Goal: Task Accomplishment & Management: Complete application form

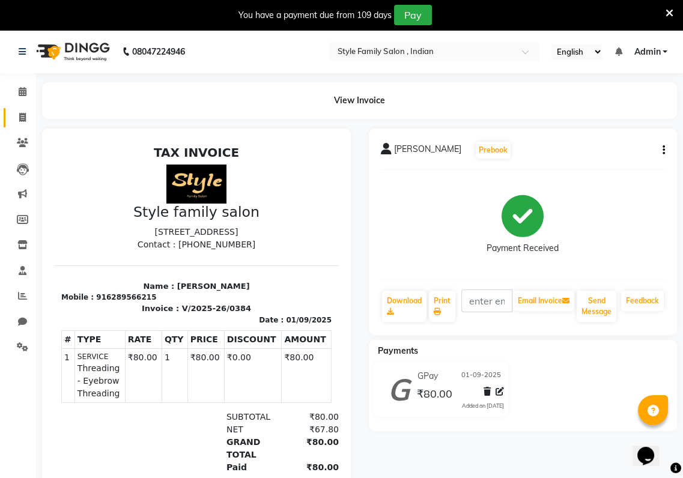
click at [19, 115] on icon at bounding box center [22, 117] width 7 height 9
select select "service"
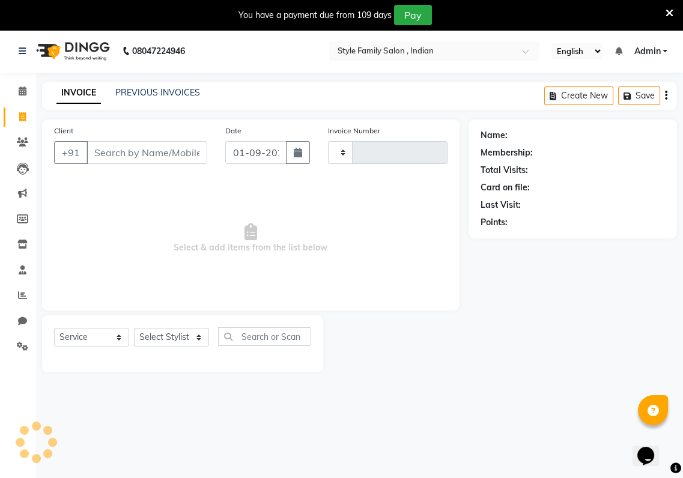
type input "0385"
select select "8264"
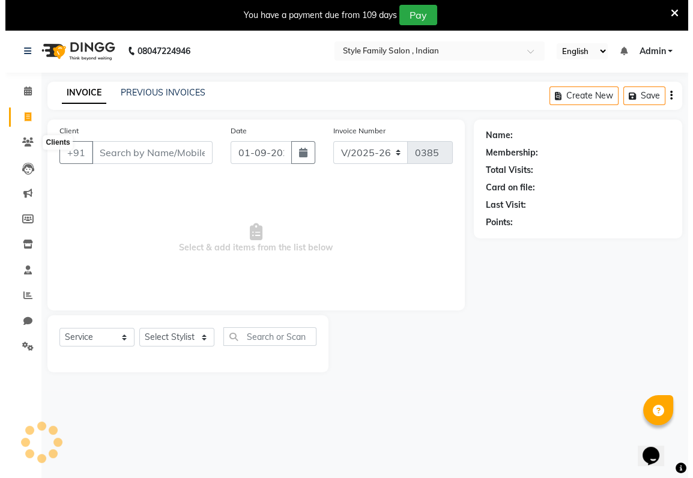
scroll to position [29, 0]
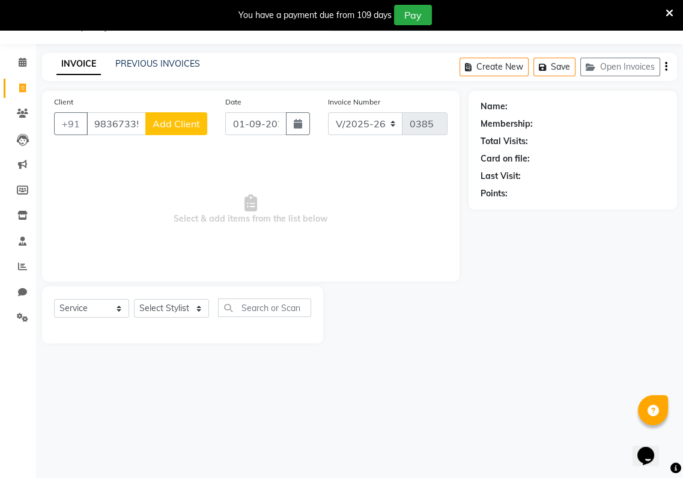
type input "9836733512"
click at [202, 309] on select "Select Stylist [PERSON_NAME] Baishaki chotto [PERSON_NAME] [PERSON_NAME] [PERSO…" at bounding box center [171, 308] width 75 height 19
click at [134, 299] on select "Select Stylist [PERSON_NAME] Baishaki chotto [PERSON_NAME] [PERSON_NAME] [PERSO…" at bounding box center [171, 308] width 75 height 19
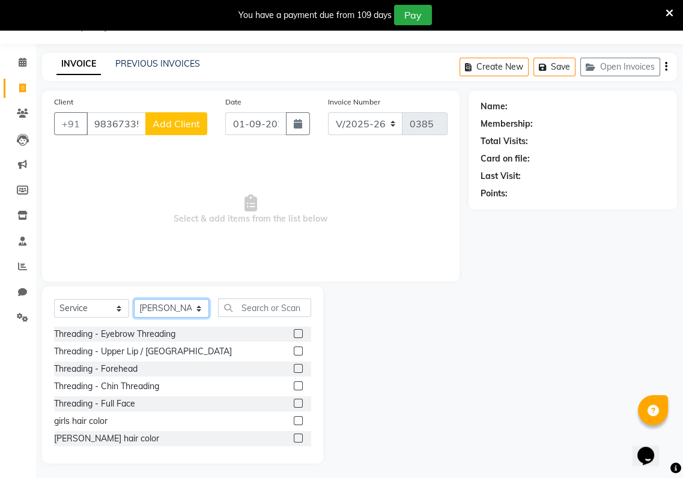
click at [174, 304] on select "Select Stylist [PERSON_NAME] Baishaki chotto [PERSON_NAME] [PERSON_NAME] [PERSO…" at bounding box center [171, 308] width 75 height 19
select select "80352"
click at [134, 299] on select "Select Stylist [PERSON_NAME] Baishaki chotto [PERSON_NAME] [PERSON_NAME] [PERSO…" at bounding box center [171, 308] width 75 height 19
click at [244, 310] on input "text" at bounding box center [264, 307] width 93 height 19
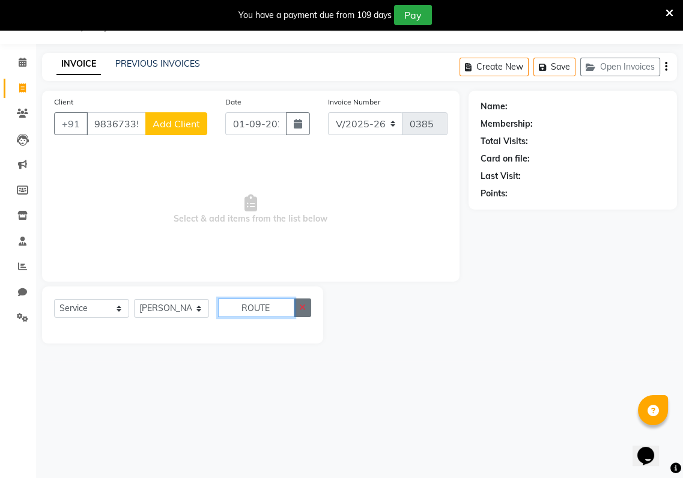
type input "ROUTE"
click at [300, 307] on icon "button" at bounding box center [302, 307] width 7 height 8
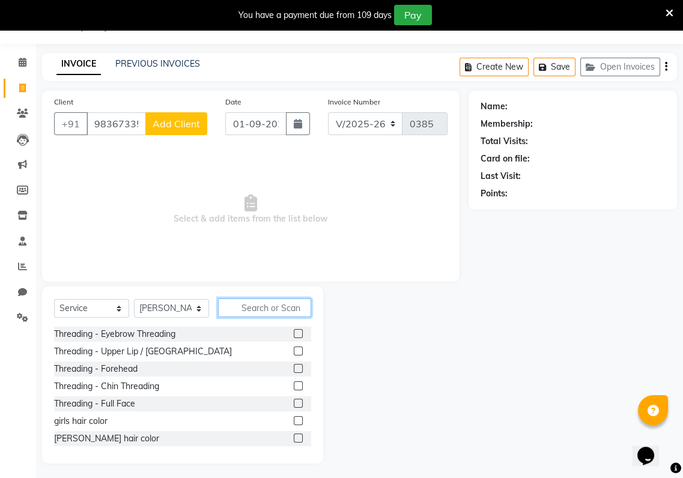
click at [300, 307] on input "text" at bounding box center [264, 307] width 93 height 19
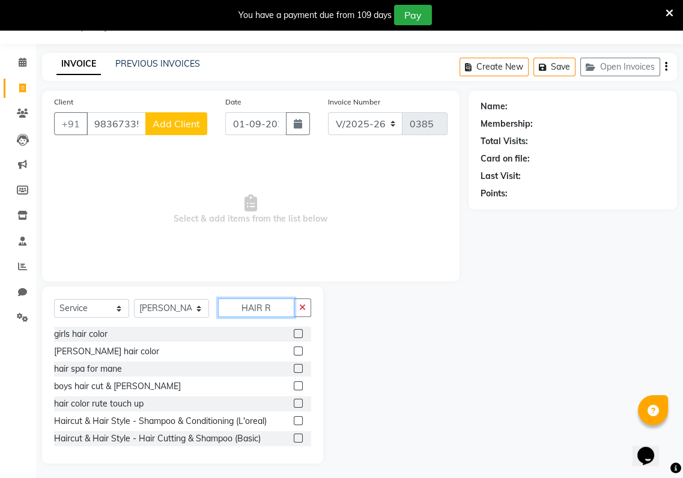
type input "HAIR R"
click at [294, 405] on label at bounding box center [298, 403] width 9 height 9
click at [294, 405] on input "checkbox" at bounding box center [298, 404] width 8 height 8
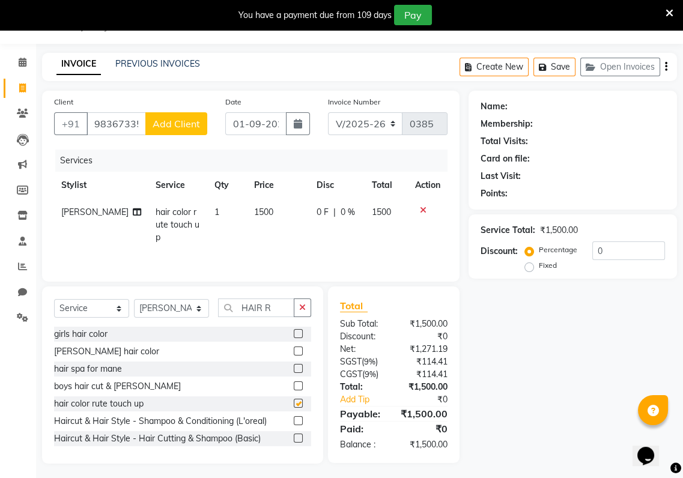
checkbox input "false"
click at [183, 124] on span "Add Client" at bounding box center [176, 124] width 47 height 12
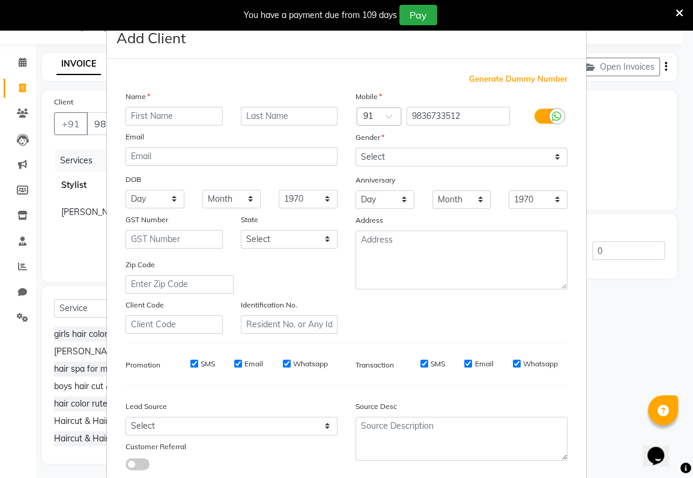
click at [129, 113] on input "text" at bounding box center [174, 116] width 97 height 19
type input "SOMA"
click at [241, 115] on input "text" at bounding box center [289, 116] width 97 height 19
type input "[PERSON_NAME]"
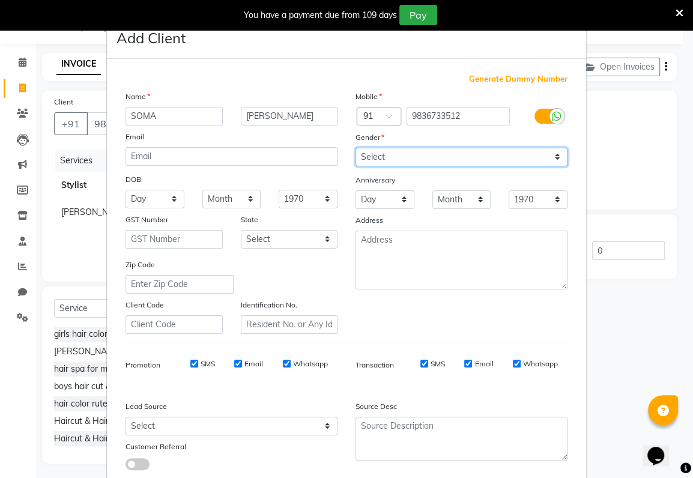
click at [411, 150] on select "Select [DEMOGRAPHIC_DATA] [DEMOGRAPHIC_DATA] Other Prefer Not To Say" at bounding box center [462, 157] width 212 height 19
select select "[DEMOGRAPHIC_DATA]"
click at [356, 148] on select "Select [DEMOGRAPHIC_DATA] [DEMOGRAPHIC_DATA] Other Prefer Not To Say" at bounding box center [462, 157] width 212 height 19
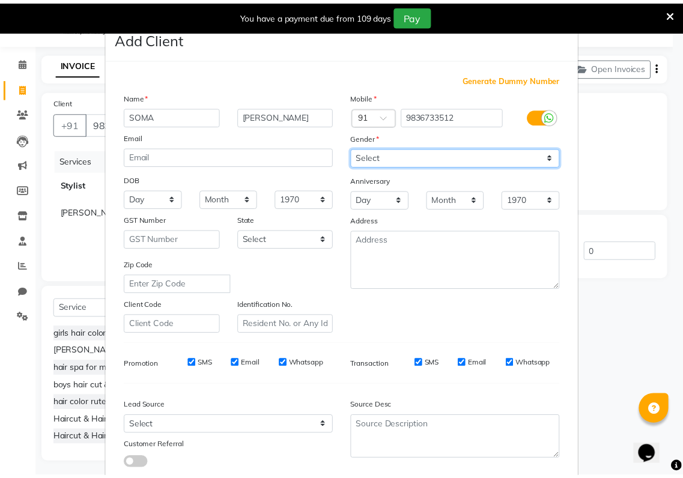
scroll to position [74, 0]
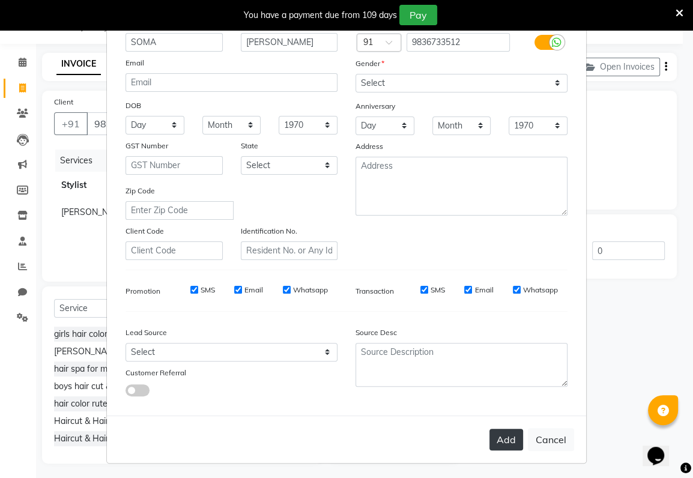
click at [509, 443] on button "Add" at bounding box center [506, 440] width 34 height 22
select select
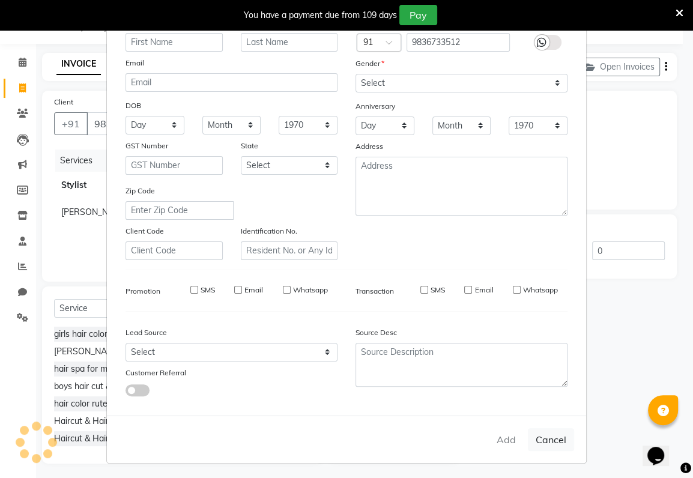
select select
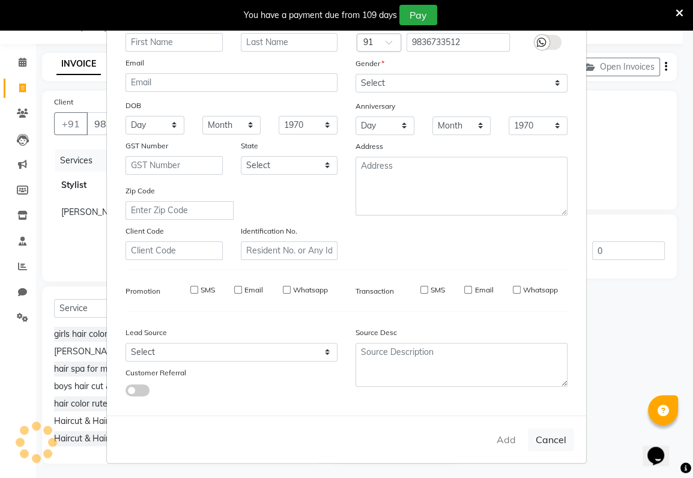
checkbox input "false"
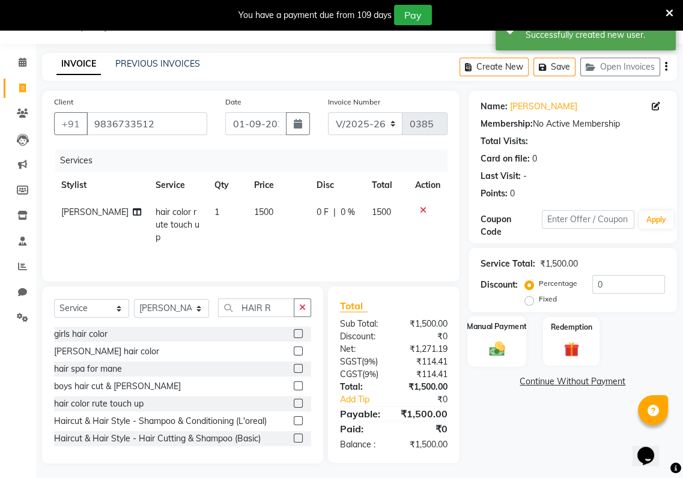
click at [491, 345] on img at bounding box center [496, 348] width 25 height 18
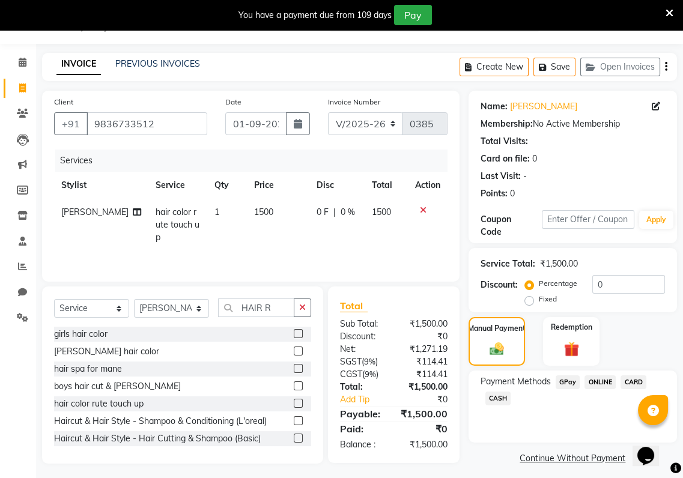
click at [570, 384] on span "GPay" at bounding box center [567, 382] width 25 height 14
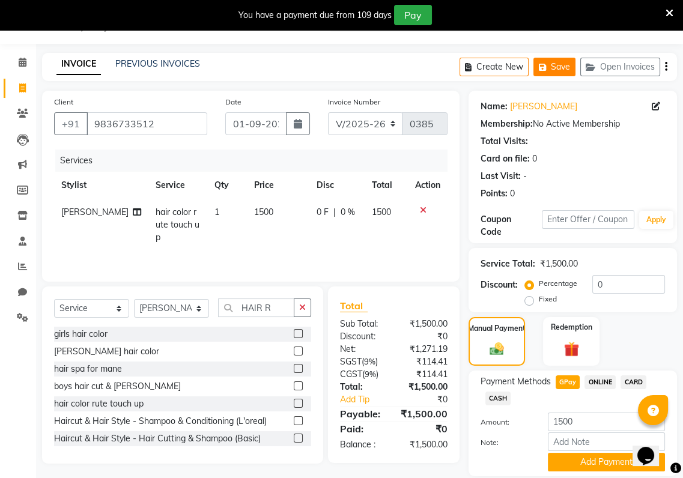
click at [543, 66] on icon "button" at bounding box center [545, 67] width 12 height 8
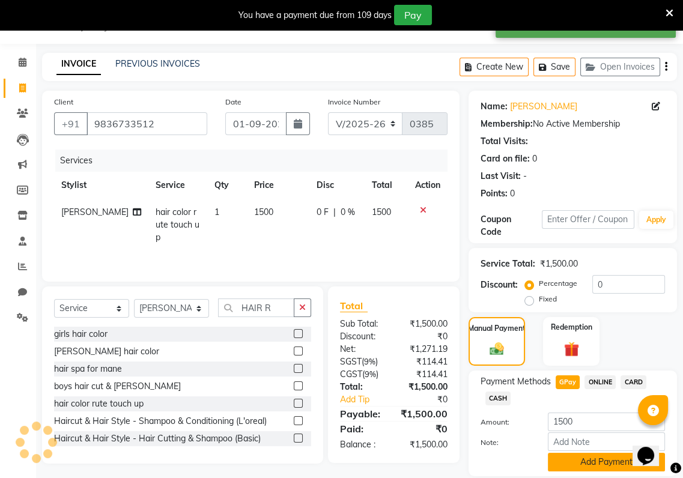
click at [611, 465] on button "Add Payment" at bounding box center [606, 462] width 117 height 19
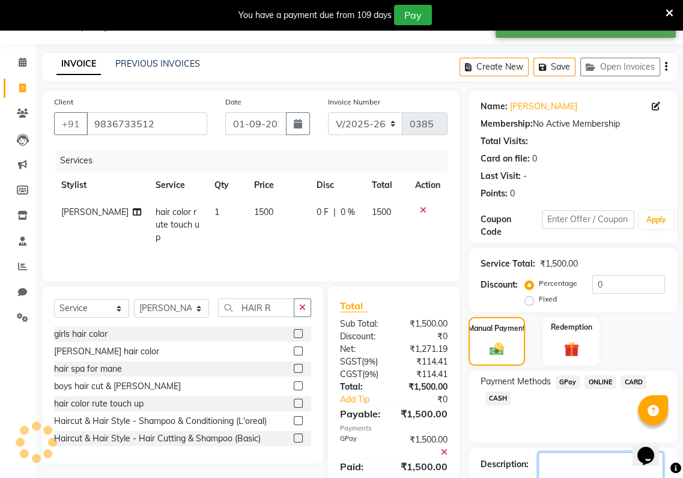
click at [611, 465] on textarea at bounding box center [600, 470] width 125 height 37
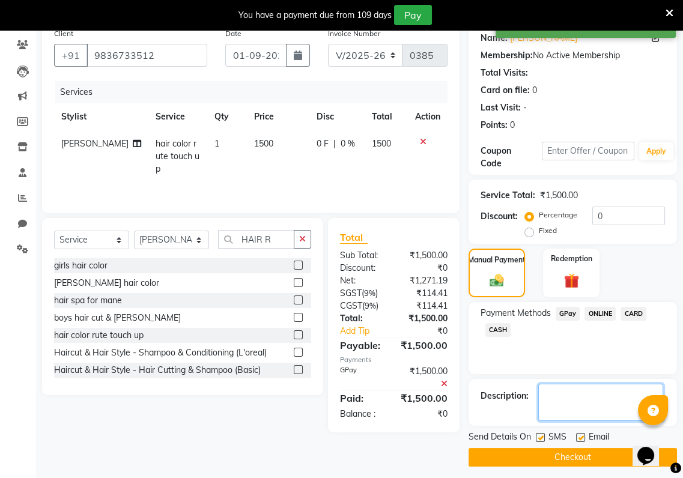
scroll to position [100, 0]
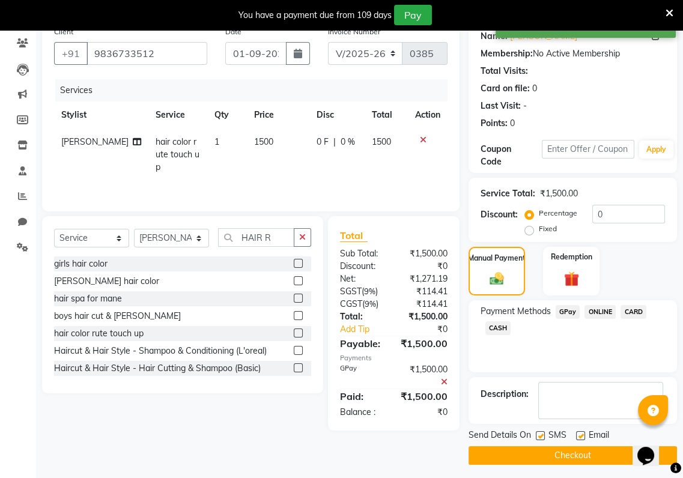
click at [589, 456] on button "Checkout" at bounding box center [572, 455] width 208 height 19
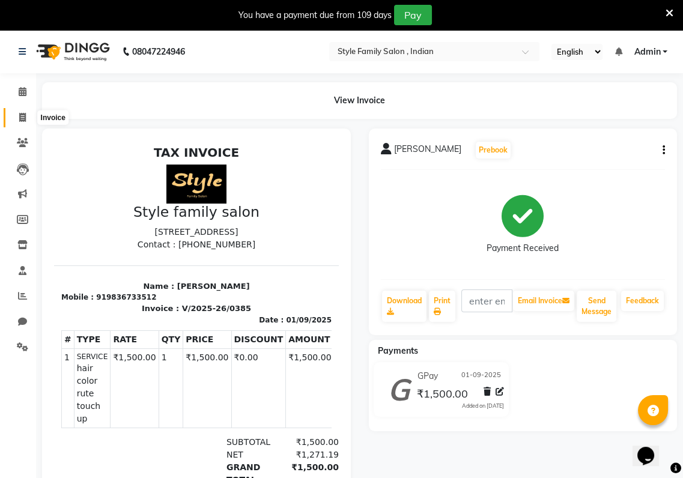
click at [20, 119] on icon at bounding box center [22, 117] width 7 height 9
select select "service"
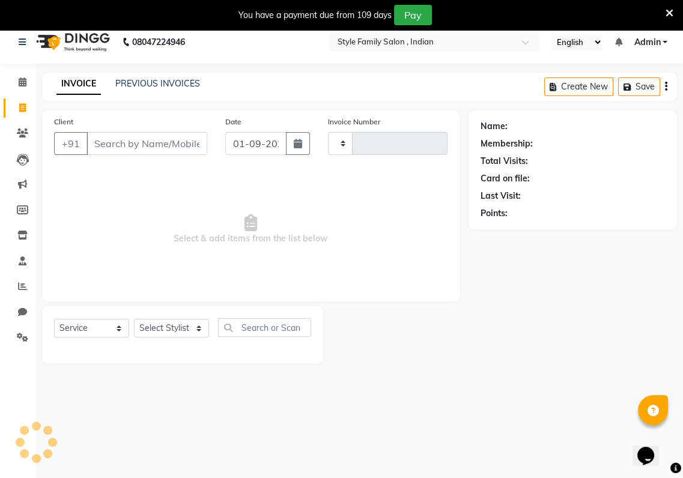
type input "0386"
select select "8264"
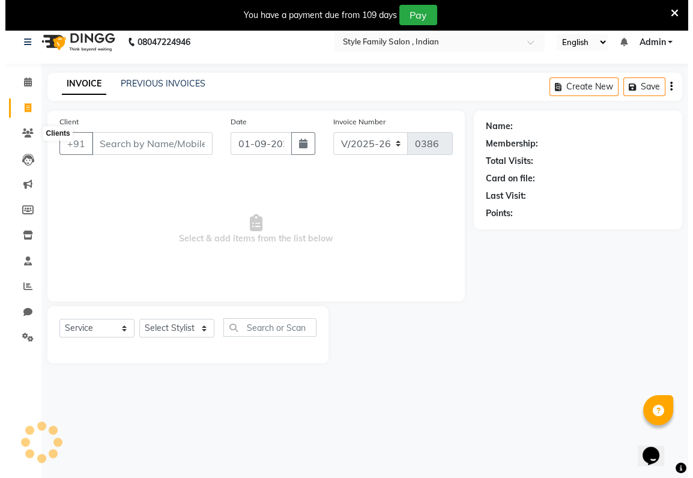
scroll to position [29, 0]
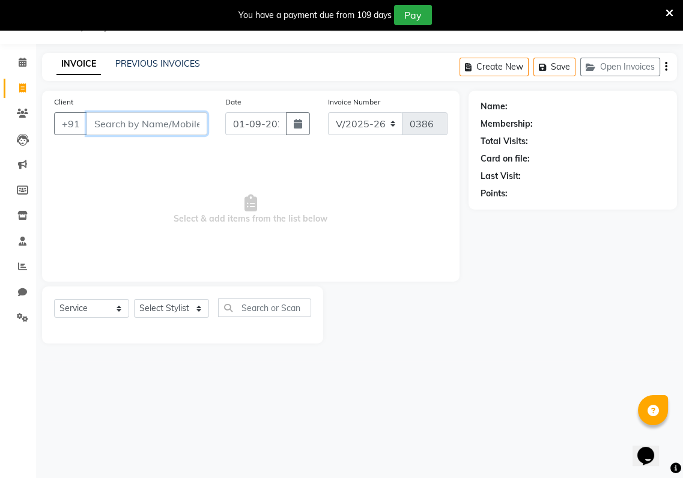
click at [89, 123] on input "Client" at bounding box center [146, 123] width 121 height 23
type input "9830020333"
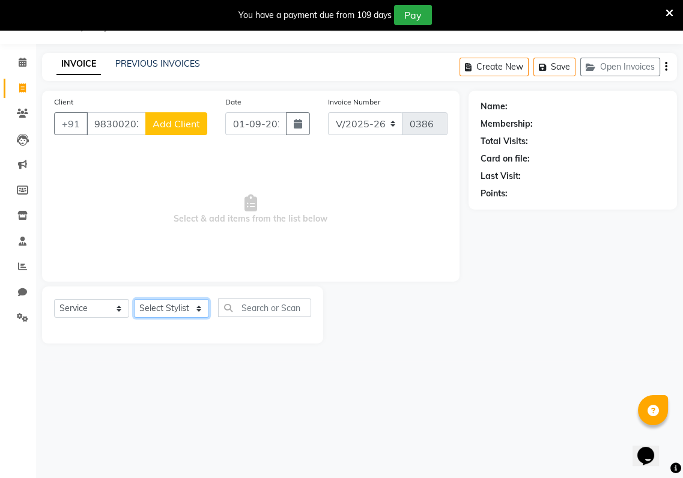
click at [199, 311] on select "Select Stylist [PERSON_NAME] Baishaki chotto [PERSON_NAME] [PERSON_NAME] [PERSO…" at bounding box center [171, 308] width 75 height 19
select select "88509"
click at [134, 299] on select "Select Stylist [PERSON_NAME] Baishaki chotto [PERSON_NAME] [PERSON_NAME] [PERSO…" at bounding box center [171, 308] width 75 height 19
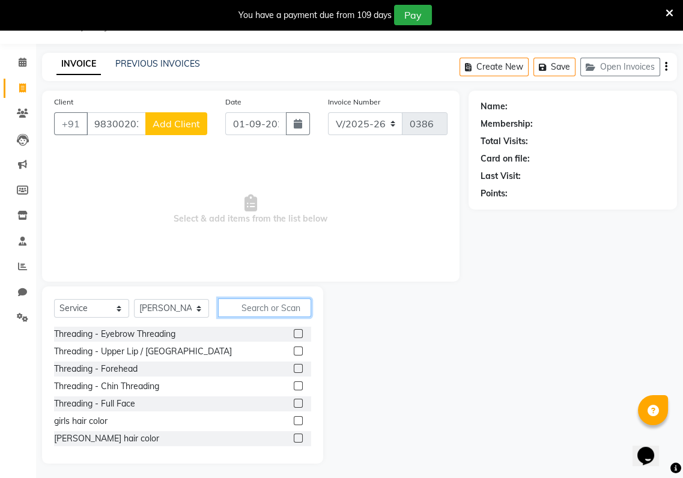
click at [245, 311] on input "text" at bounding box center [264, 307] width 93 height 19
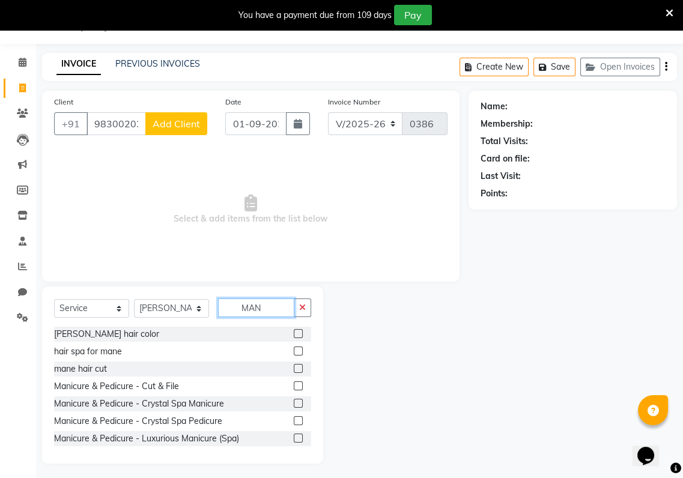
type input "MAN"
click at [294, 366] on label at bounding box center [298, 368] width 9 height 9
click at [294, 366] on input "checkbox" at bounding box center [298, 369] width 8 height 8
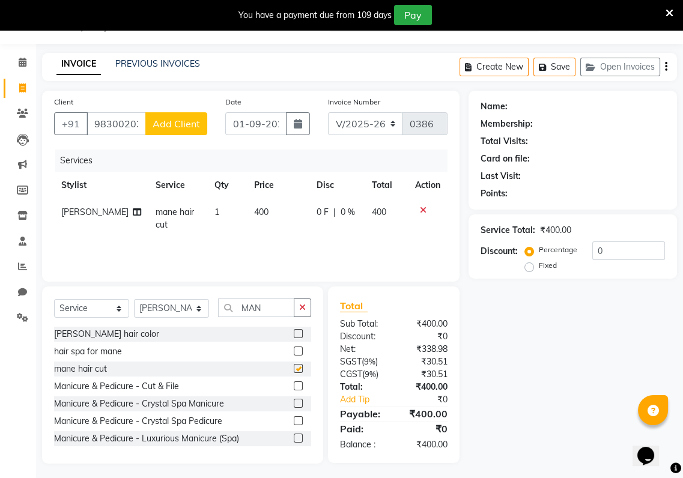
checkbox input "false"
click at [192, 129] on button "Add Client" at bounding box center [176, 123] width 62 height 23
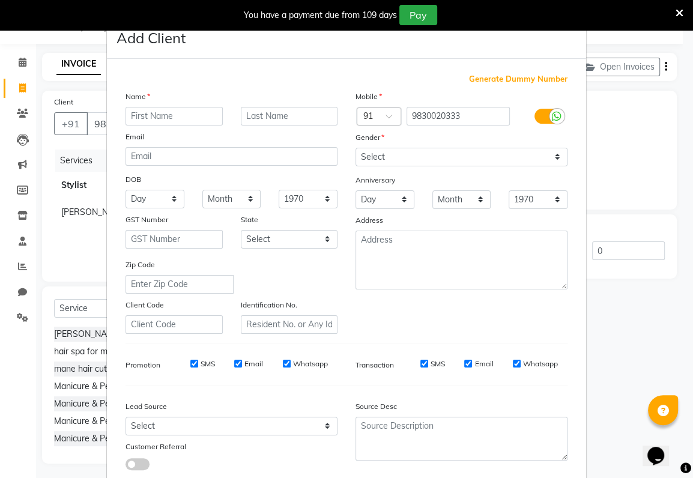
click at [129, 114] on input "text" at bounding box center [174, 116] width 97 height 19
type input "[PERSON_NAME]"
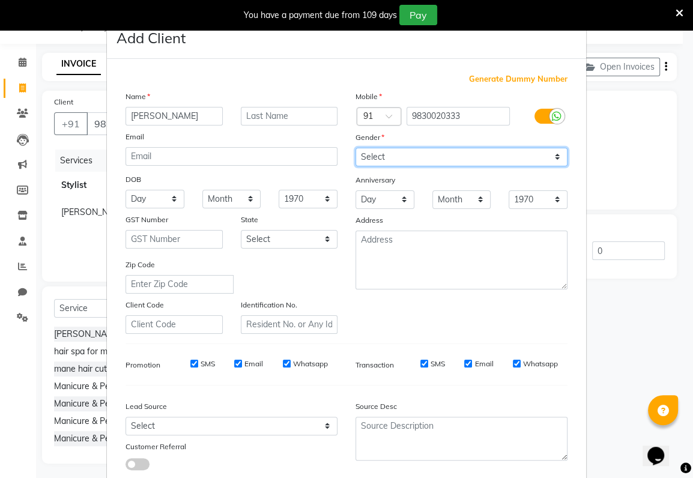
click at [371, 153] on select "Select [DEMOGRAPHIC_DATA] [DEMOGRAPHIC_DATA] Other Prefer Not To Say" at bounding box center [462, 157] width 212 height 19
select select "[DEMOGRAPHIC_DATA]"
click at [356, 148] on select "Select [DEMOGRAPHIC_DATA] [DEMOGRAPHIC_DATA] Other Prefer Not To Say" at bounding box center [462, 157] width 212 height 19
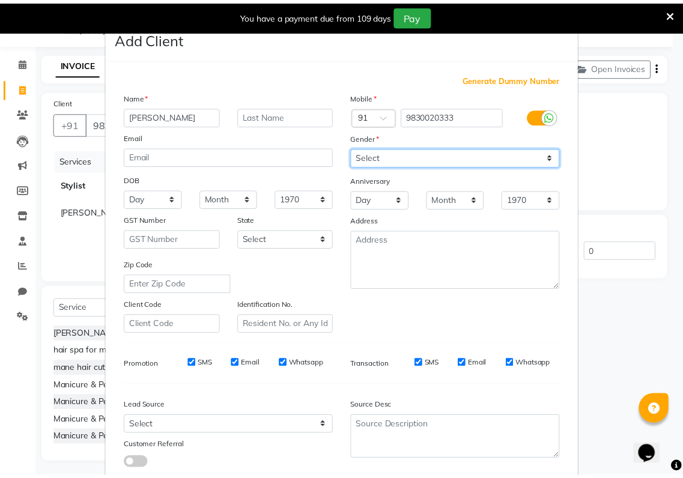
scroll to position [74, 0]
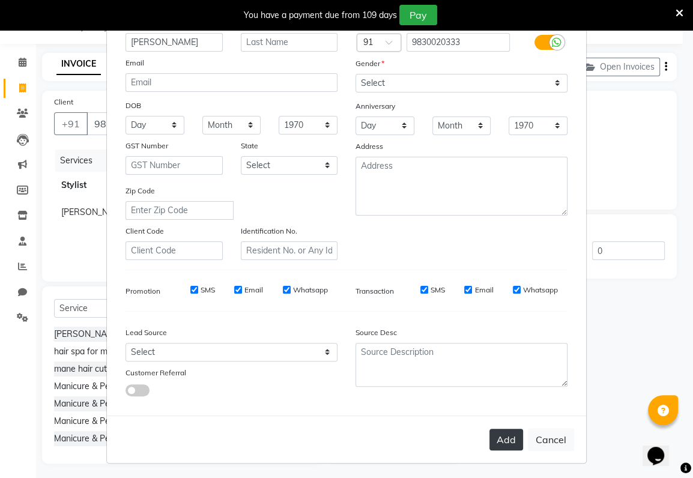
click at [497, 444] on button "Add" at bounding box center [506, 440] width 34 height 22
select select
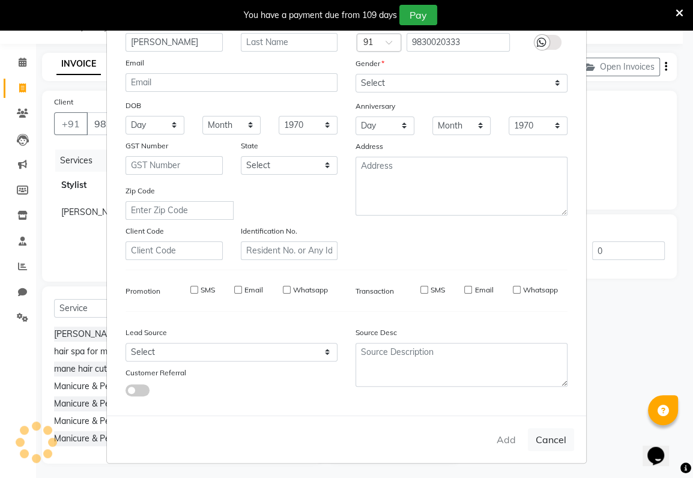
select select
checkbox input "false"
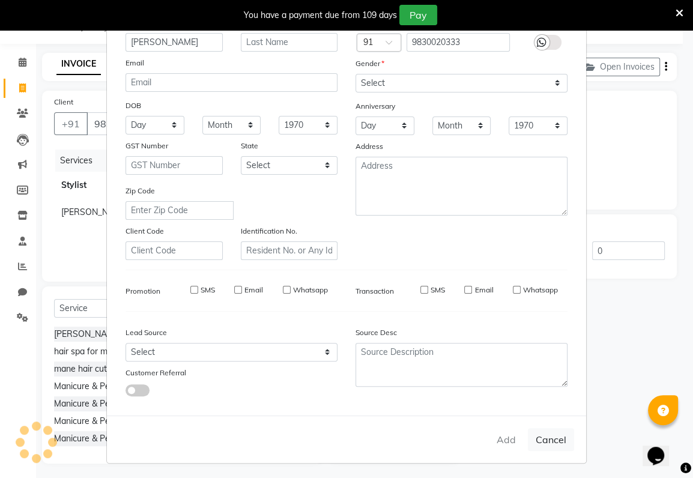
checkbox input "false"
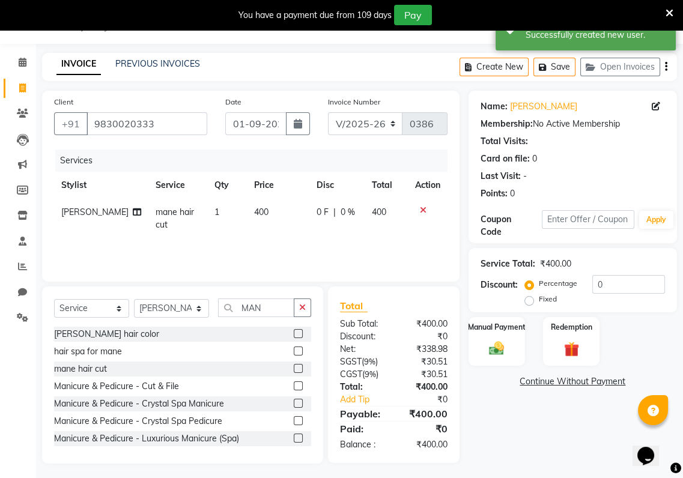
click at [253, 210] on span "400" at bounding box center [260, 212] width 14 height 11
select select "88509"
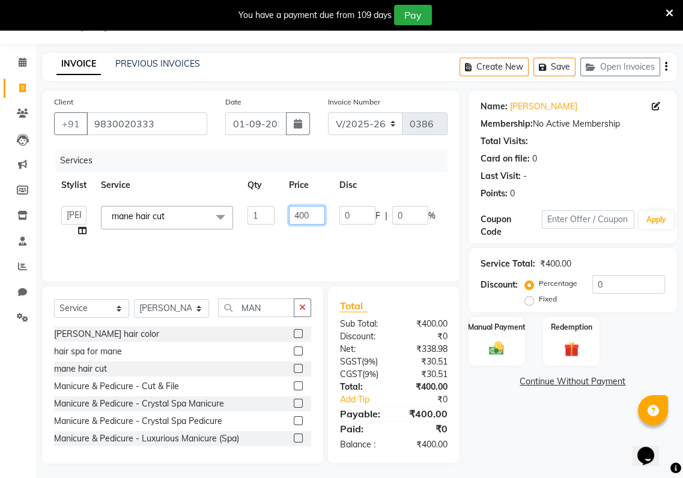
click at [303, 214] on input "400" at bounding box center [307, 215] width 36 height 19
click at [314, 212] on input "4500" at bounding box center [307, 215] width 36 height 19
type input "450"
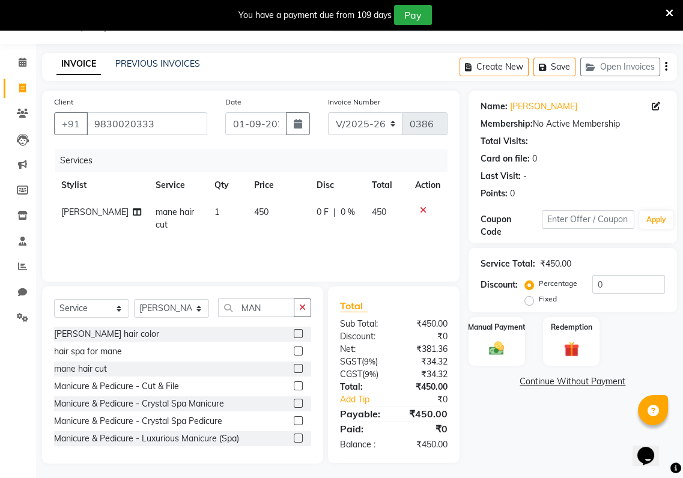
click at [325, 229] on tr "[PERSON_NAME] mane hair cut 1 450 0 F | 0 % 450" at bounding box center [250, 219] width 393 height 40
click at [499, 348] on img at bounding box center [496, 348] width 25 height 18
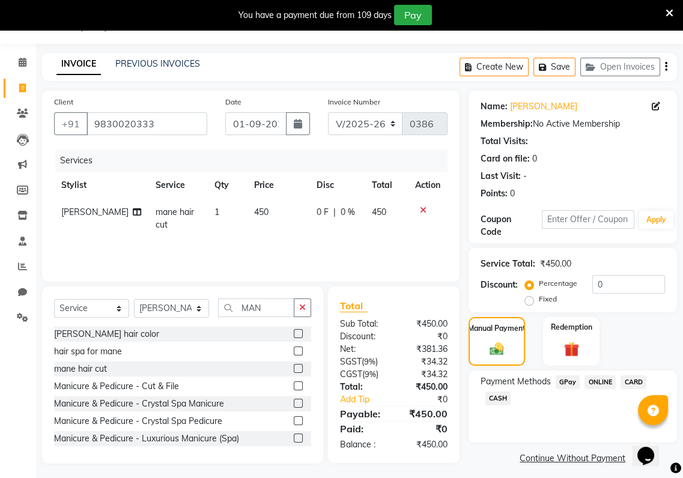
click at [567, 381] on span "GPay" at bounding box center [567, 382] width 25 height 14
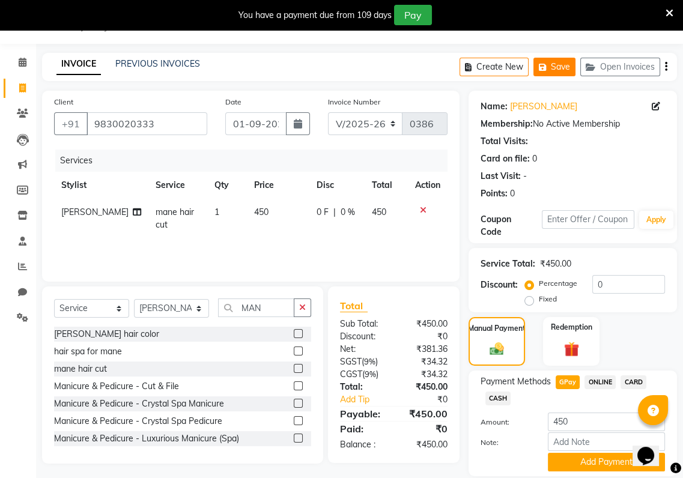
click at [558, 66] on button "Save" at bounding box center [554, 67] width 42 height 19
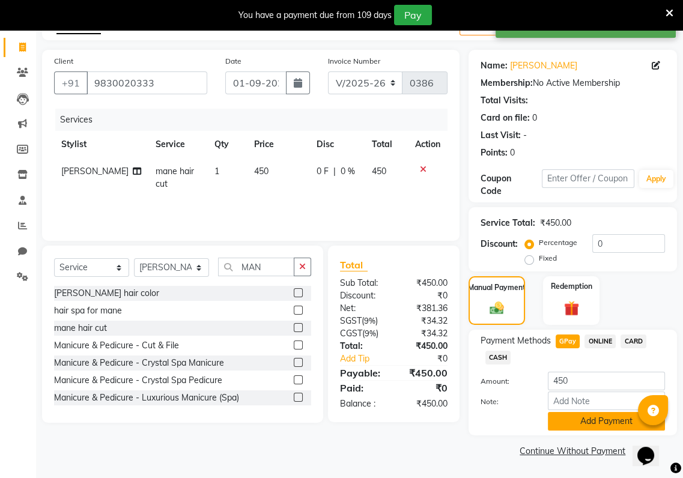
click at [575, 420] on button "Add Payment" at bounding box center [606, 421] width 117 height 19
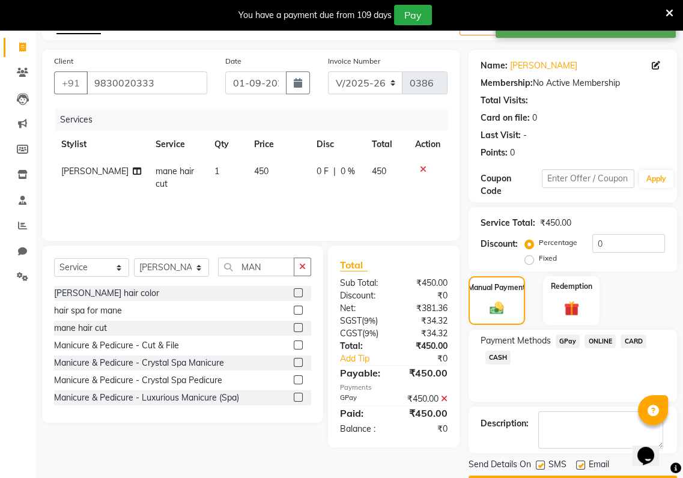
scroll to position [104, 0]
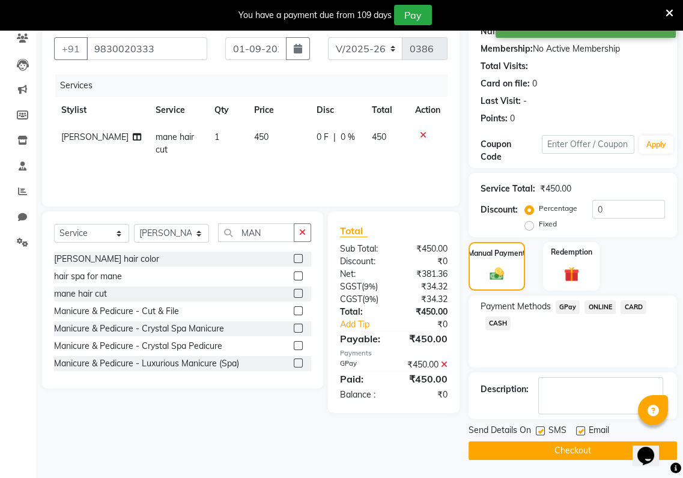
click at [539, 434] on label at bounding box center [540, 430] width 9 height 9
click at [539, 434] on input "checkbox" at bounding box center [540, 432] width 8 height 8
checkbox input "false"
click at [582, 436] on div at bounding box center [580, 432] width 8 height 13
click at [581, 431] on label at bounding box center [580, 430] width 9 height 9
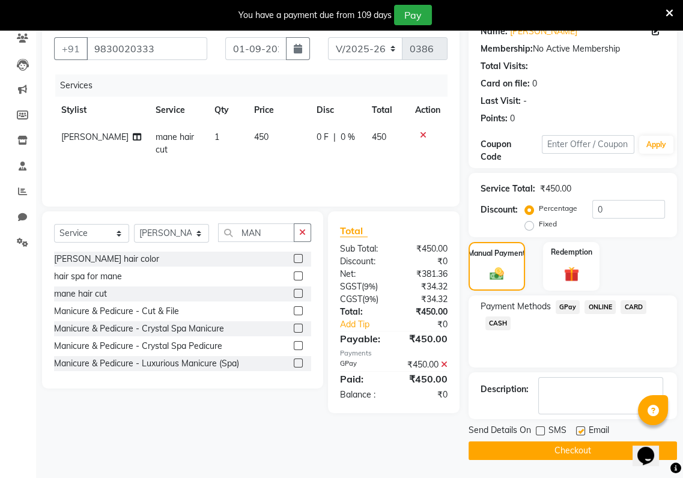
click at [581, 431] on input "checkbox" at bounding box center [580, 432] width 8 height 8
checkbox input "false"
click at [581, 450] on button "Checkout" at bounding box center [572, 450] width 208 height 19
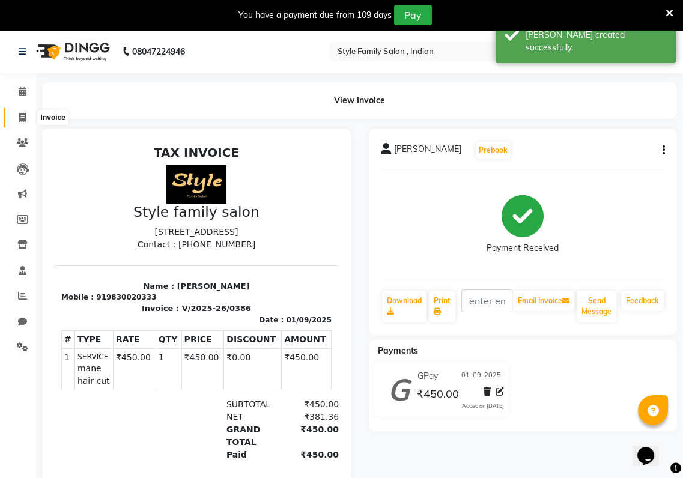
click at [19, 115] on icon at bounding box center [22, 117] width 7 height 9
select select "service"
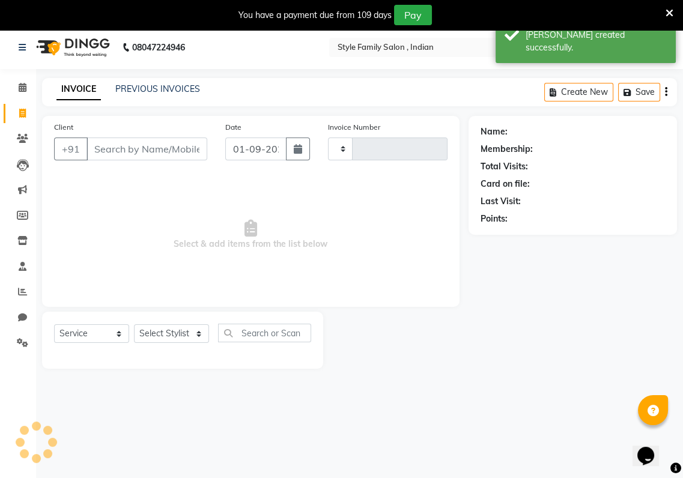
type input "0387"
select select "8264"
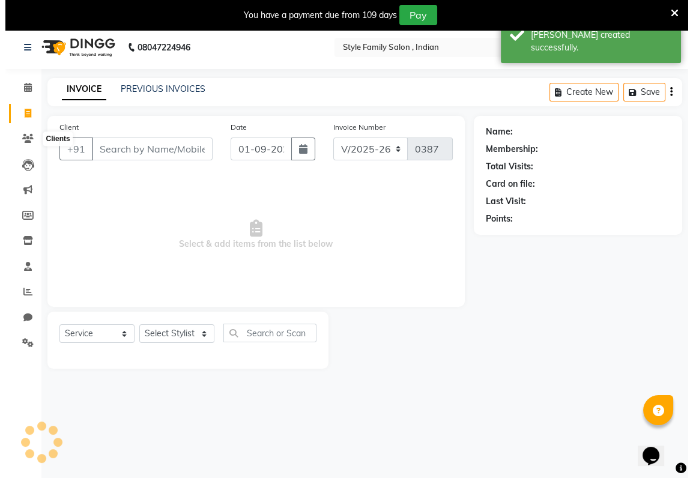
scroll to position [29, 0]
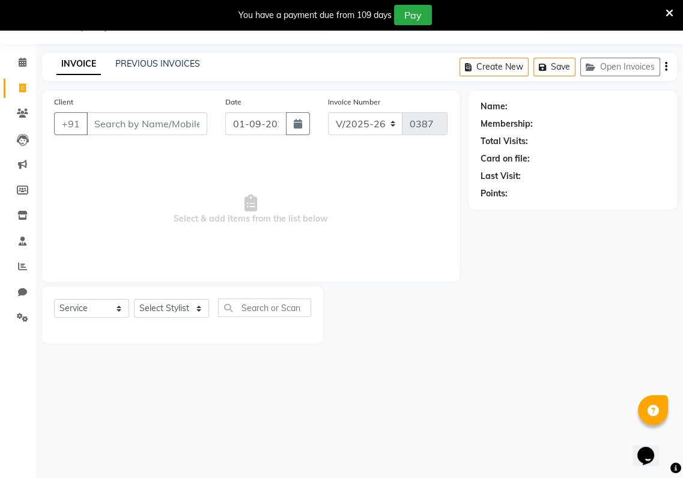
click at [94, 124] on input "Client" at bounding box center [146, 123] width 121 height 23
click at [92, 124] on input "Client" at bounding box center [146, 123] width 121 height 23
click at [129, 123] on input "912300" at bounding box center [115, 123] width 59 height 23
type input "9123001744"
click at [198, 309] on select "Select Stylist [PERSON_NAME] Baishaki chotto [PERSON_NAME] [PERSON_NAME] [PERSO…" at bounding box center [171, 308] width 75 height 19
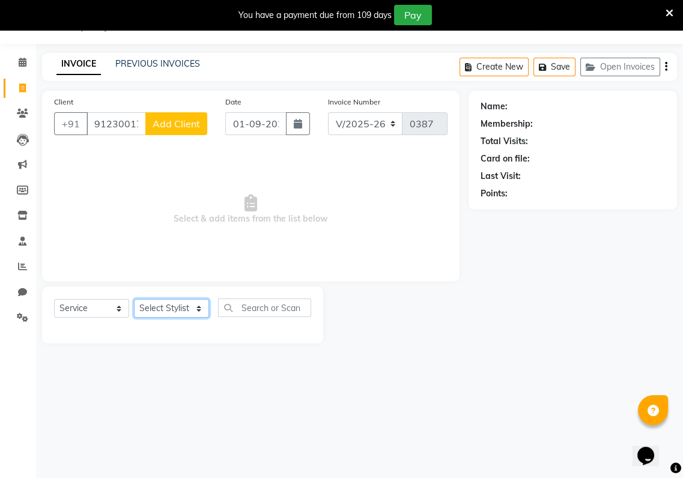
select select "80353"
click at [134, 299] on select "Select Stylist [PERSON_NAME] Baishaki chotto [PERSON_NAME] [PERSON_NAME] [PERSO…" at bounding box center [171, 308] width 75 height 19
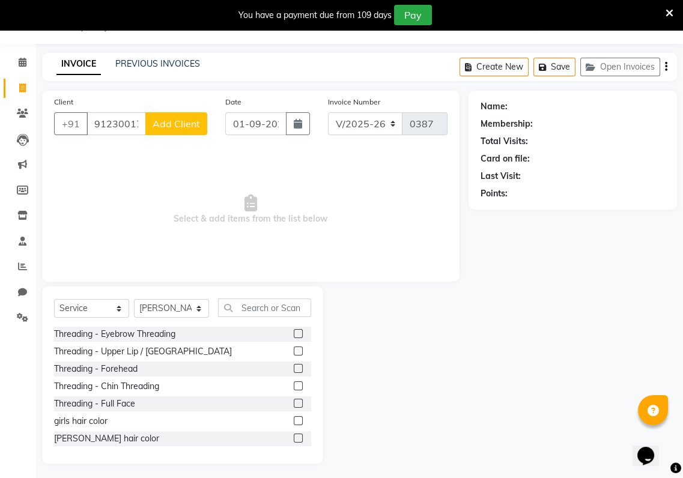
click at [294, 348] on label at bounding box center [298, 351] width 9 height 9
click at [294, 348] on input "checkbox" at bounding box center [298, 352] width 8 height 8
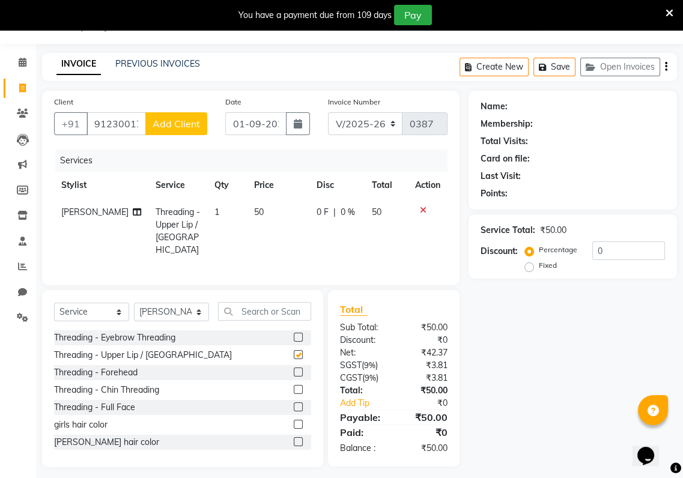
checkbox input "false"
click at [294, 334] on label at bounding box center [298, 337] width 9 height 9
click at [294, 334] on input "checkbox" at bounding box center [298, 338] width 8 height 8
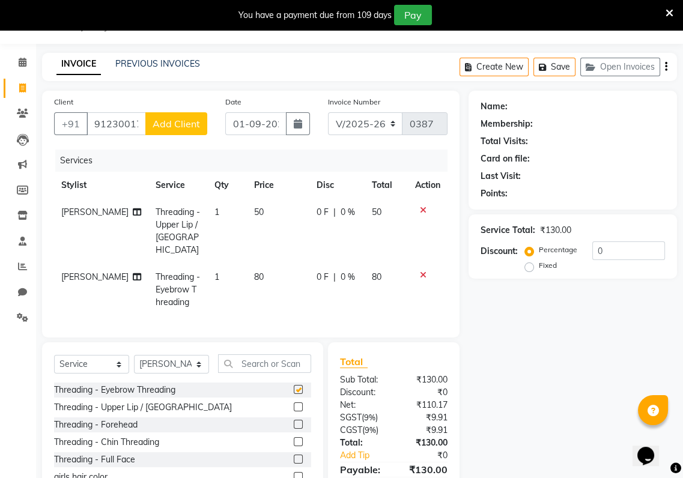
checkbox input "false"
click at [180, 126] on span "Add Client" at bounding box center [176, 124] width 47 height 12
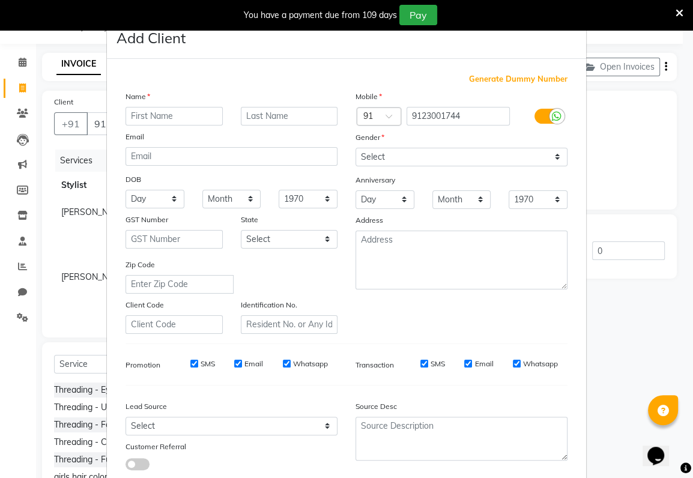
click at [126, 117] on input "text" at bounding box center [174, 116] width 97 height 19
type input "DIGONGONA"
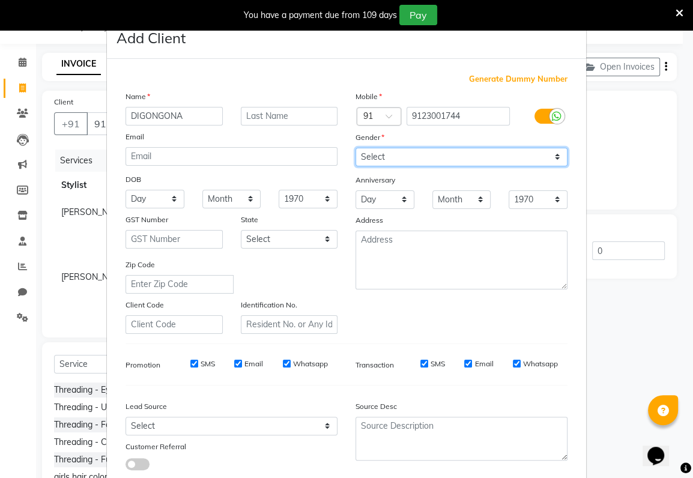
click at [372, 152] on select "Select [DEMOGRAPHIC_DATA] [DEMOGRAPHIC_DATA] Other Prefer Not To Say" at bounding box center [462, 157] width 212 height 19
select select "[DEMOGRAPHIC_DATA]"
click at [356, 148] on select "Select [DEMOGRAPHIC_DATA] [DEMOGRAPHIC_DATA] Other Prefer Not To Say" at bounding box center [462, 157] width 212 height 19
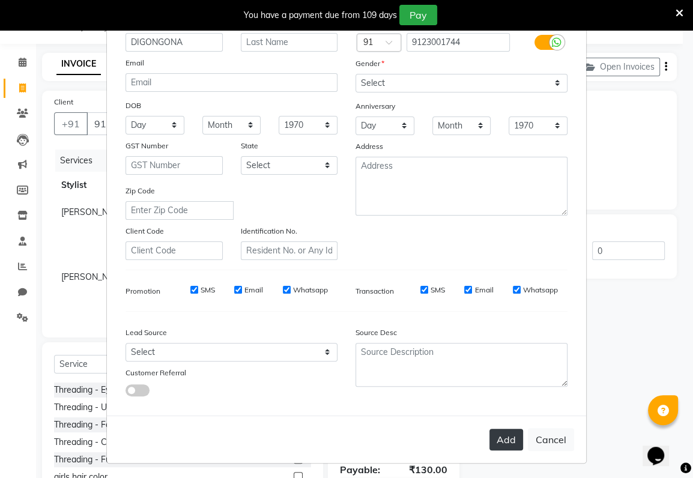
click at [496, 436] on button "Add" at bounding box center [506, 440] width 34 height 22
select select
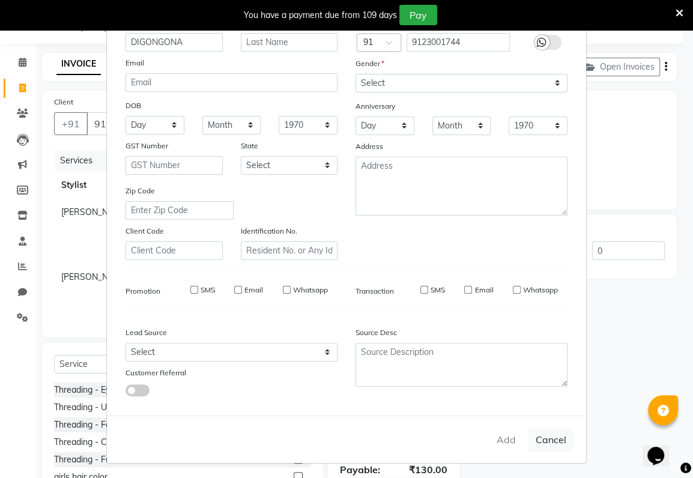
select select
checkbox input "false"
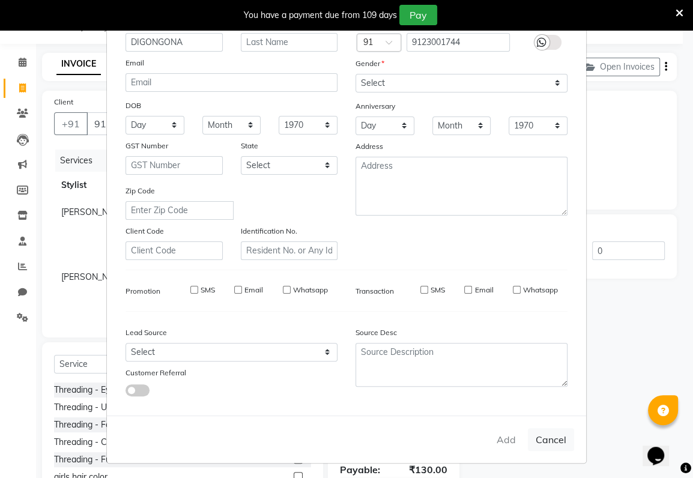
checkbox input "false"
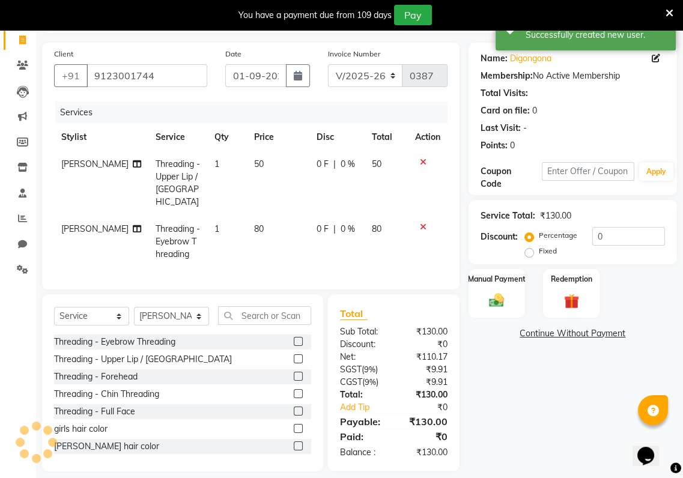
scroll to position [86, 0]
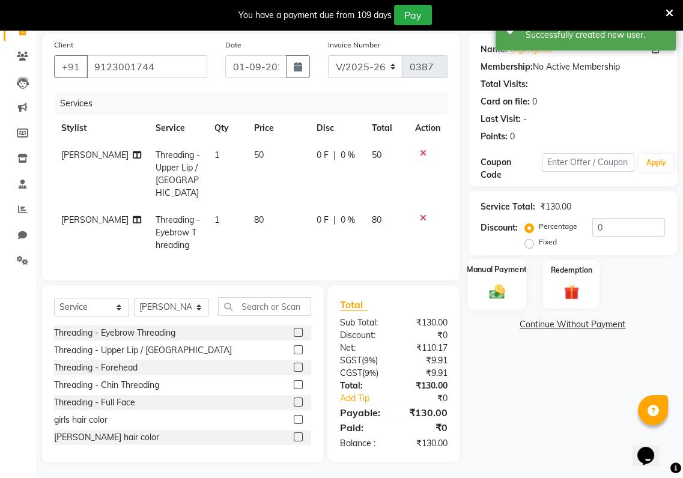
click at [509, 291] on img at bounding box center [496, 291] width 25 height 18
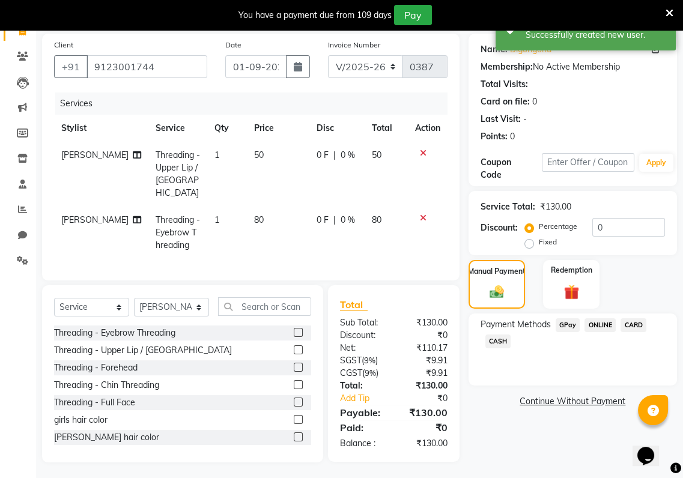
click at [558, 322] on span "GPay" at bounding box center [567, 325] width 25 height 14
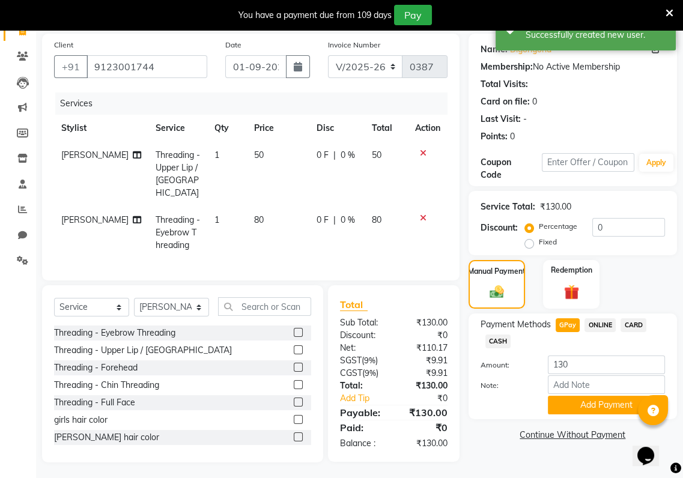
scroll to position [0, 0]
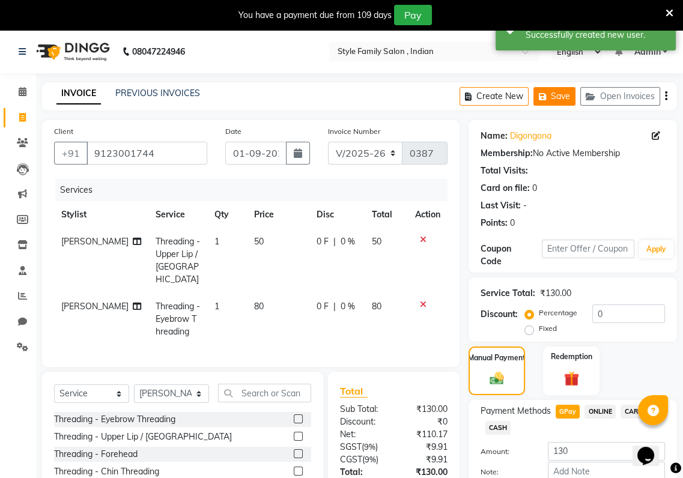
click at [557, 97] on button "Save" at bounding box center [554, 96] width 42 height 19
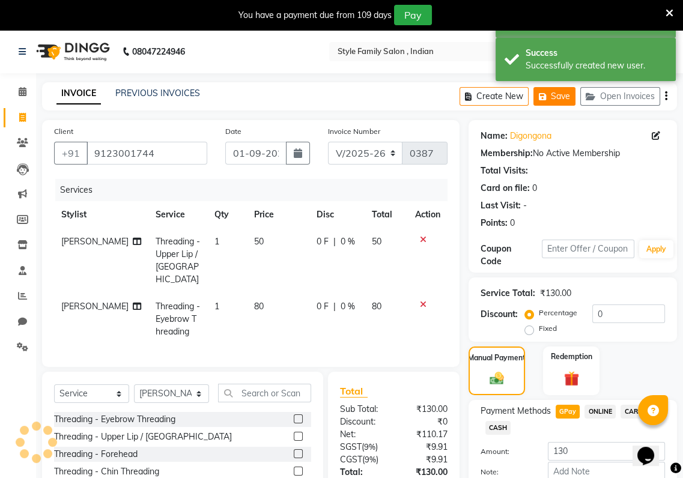
scroll to position [86, 0]
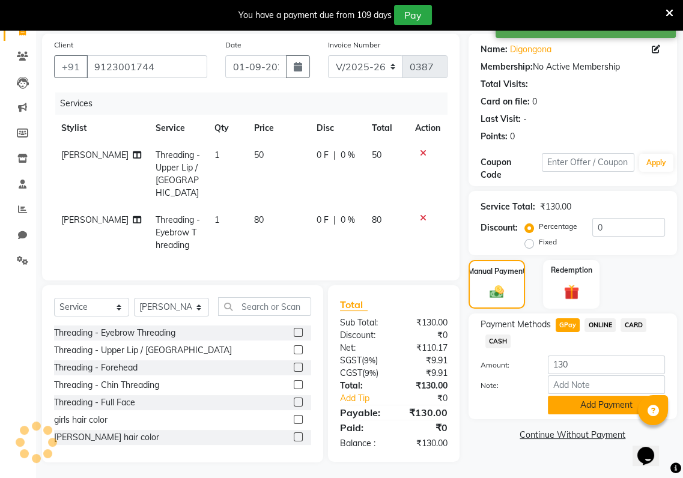
click at [555, 398] on button "Add Payment" at bounding box center [606, 405] width 117 height 19
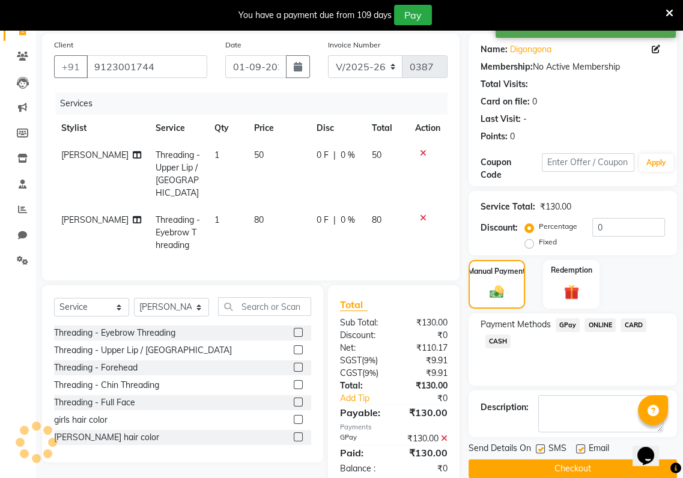
scroll to position [110, 0]
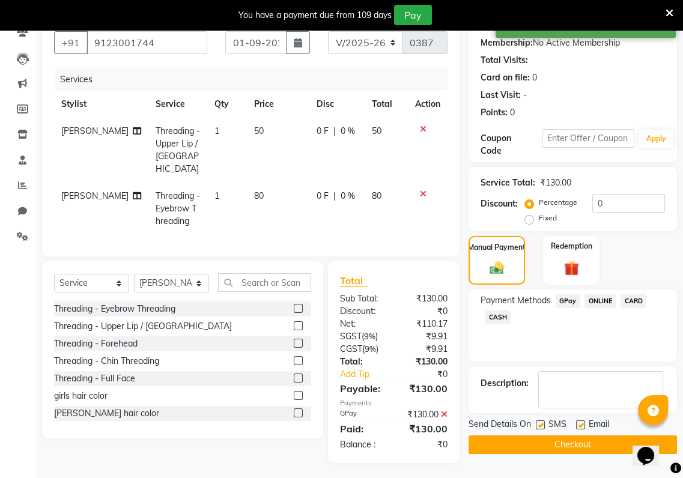
click at [539, 426] on label at bounding box center [540, 424] width 9 height 9
click at [539, 426] on input "checkbox" at bounding box center [540, 426] width 8 height 8
checkbox input "false"
click at [584, 425] on div "Email" at bounding box center [597, 425] width 43 height 15
click at [581, 425] on label at bounding box center [580, 424] width 9 height 9
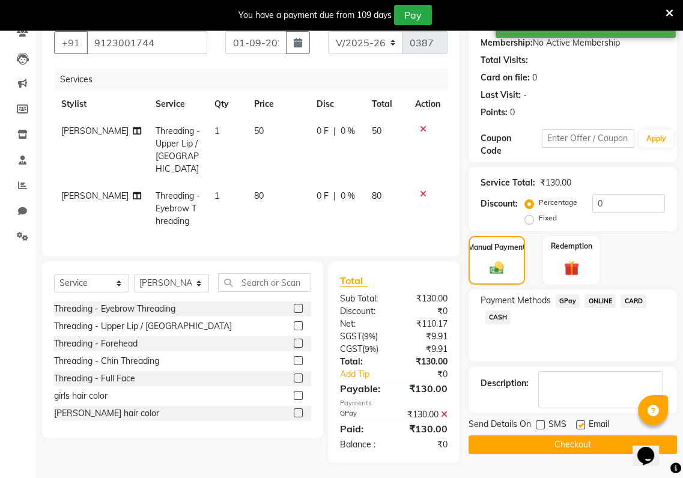
click at [581, 425] on input "checkbox" at bounding box center [580, 426] width 8 height 8
checkbox input "false"
click at [574, 444] on button "Checkout" at bounding box center [572, 444] width 208 height 19
